Goal: Find contact information: Find contact information

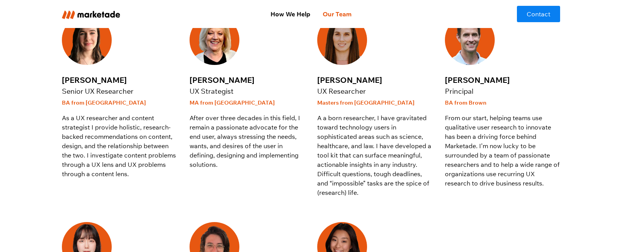
scroll to position [265, 0]
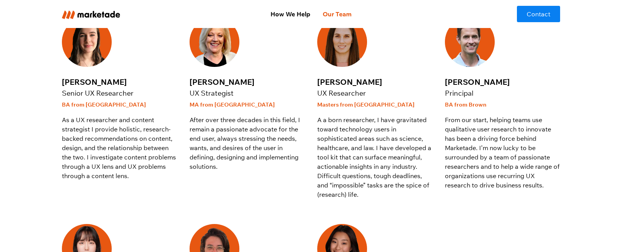
click at [463, 102] on div "BA from Brown" at bounding box center [502, 104] width 115 height 9
click at [539, 19] on link "Contact" at bounding box center [538, 14] width 43 height 16
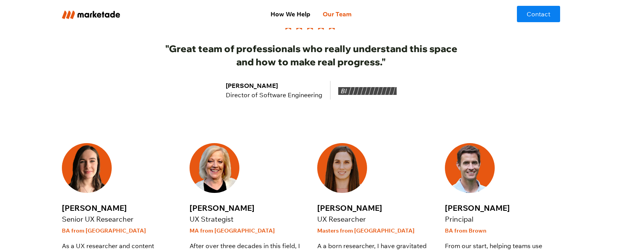
scroll to position [132, 0]
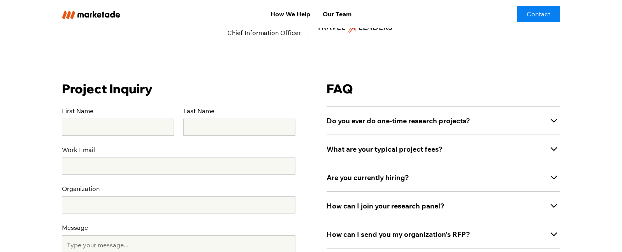
scroll to position [227, 0]
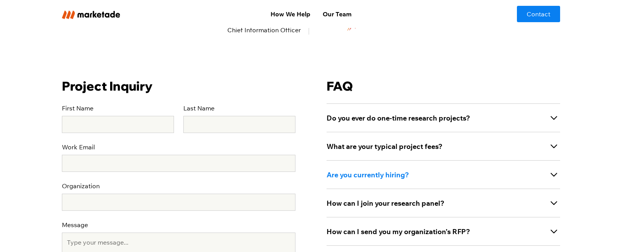
click at [368, 181] on div "Are you currently hiring?" at bounding box center [444, 174] width 234 height 28
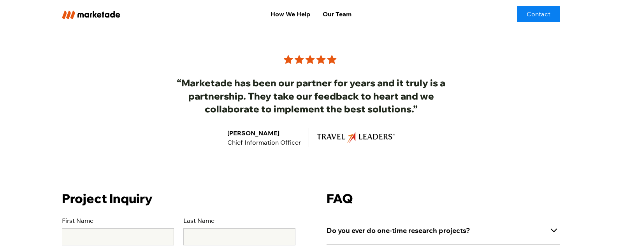
scroll to position [116, 0]
